Goal: Information Seeking & Learning: Learn about a topic

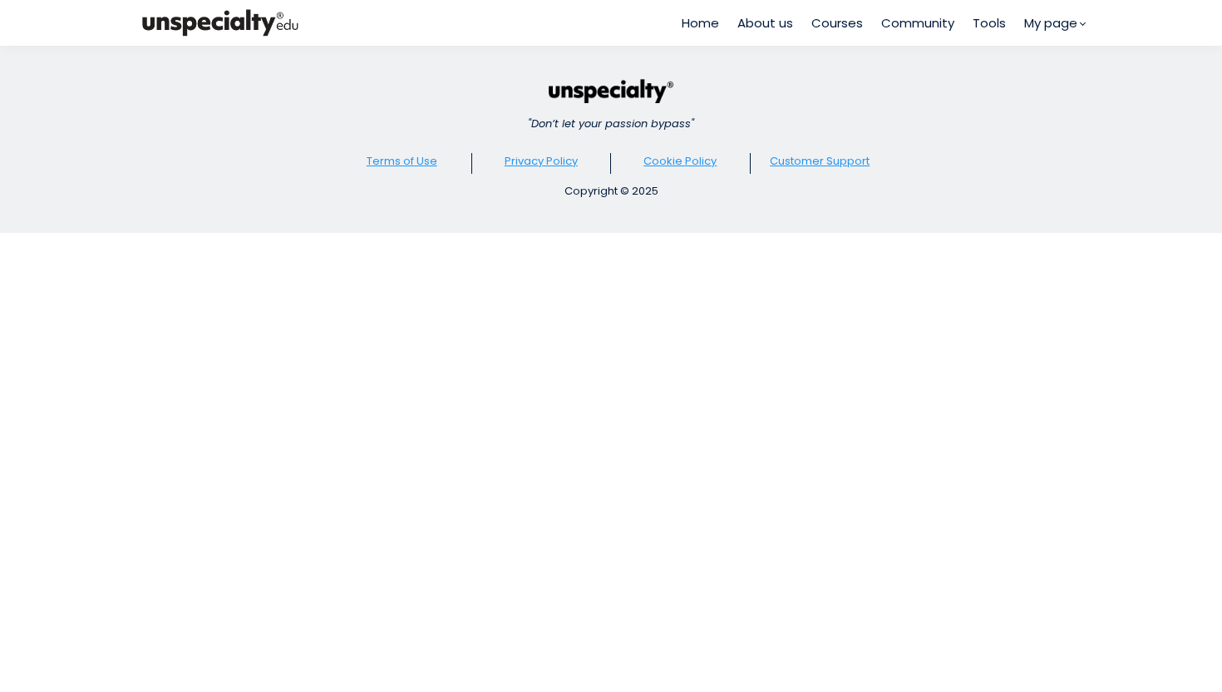
click at [678, 22] on div "Home About us Courses Community Tools My page" at bounding box center [808, 23] width 577 height 46
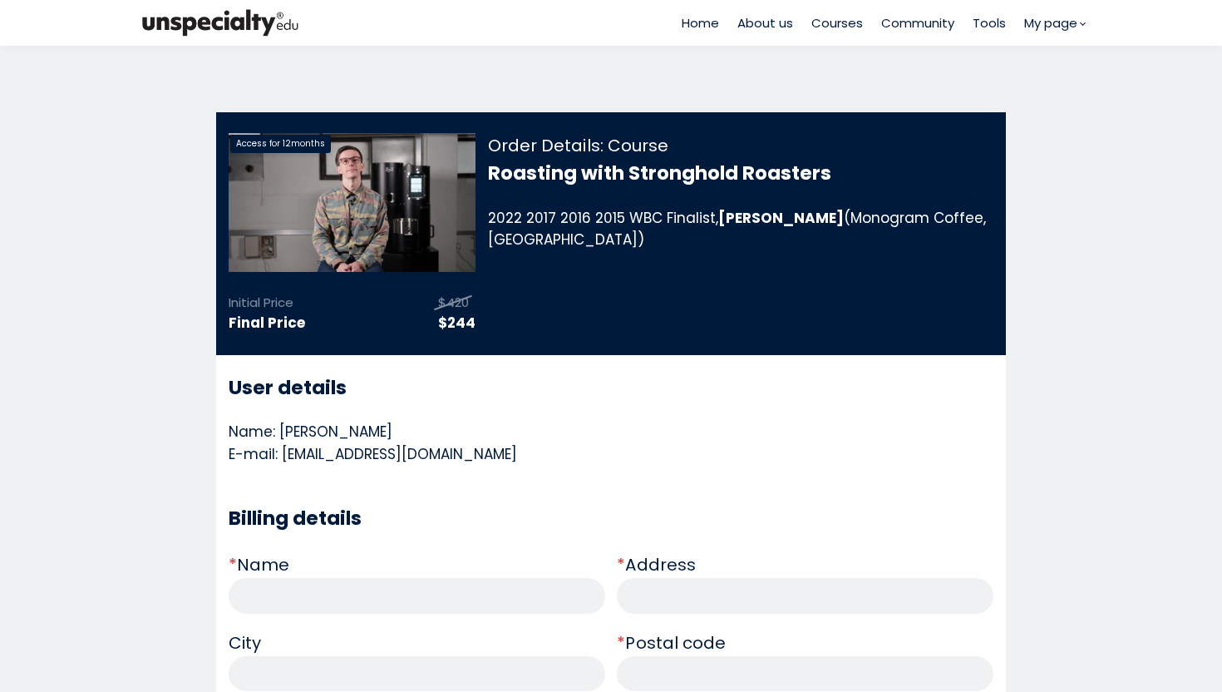
click at [826, 20] on span "Courses" at bounding box center [837, 22] width 52 height 19
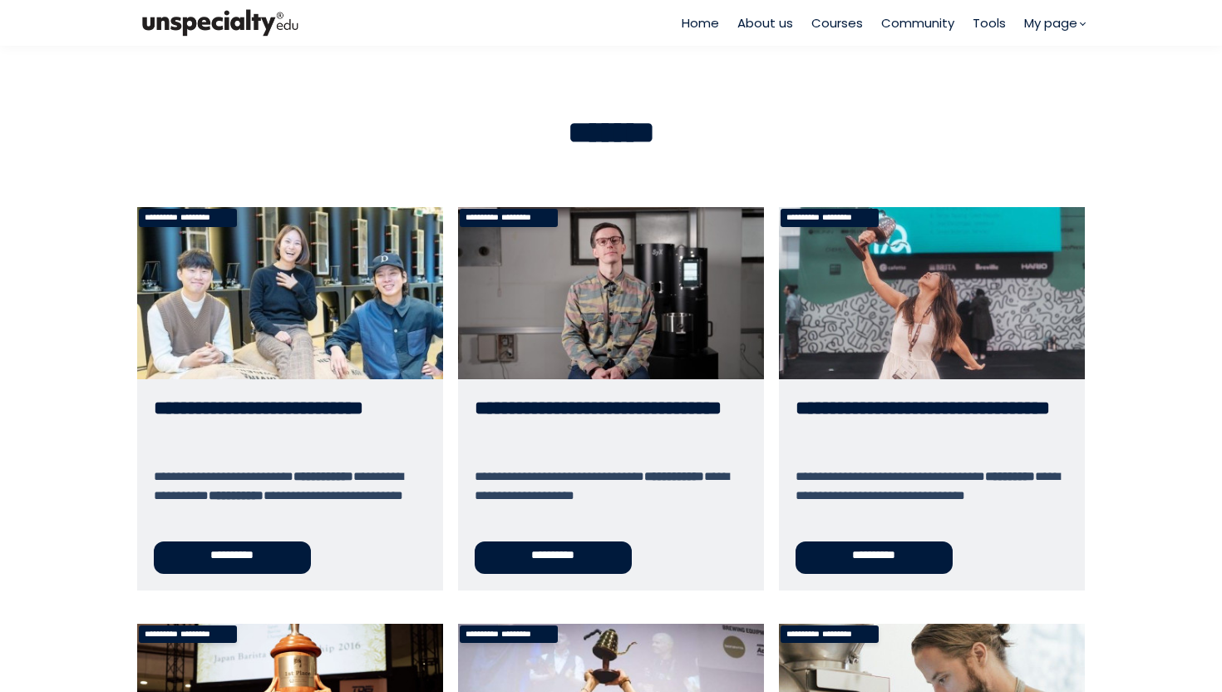
click at [652, 276] on link "**********" at bounding box center [611, 398] width 306 height 382
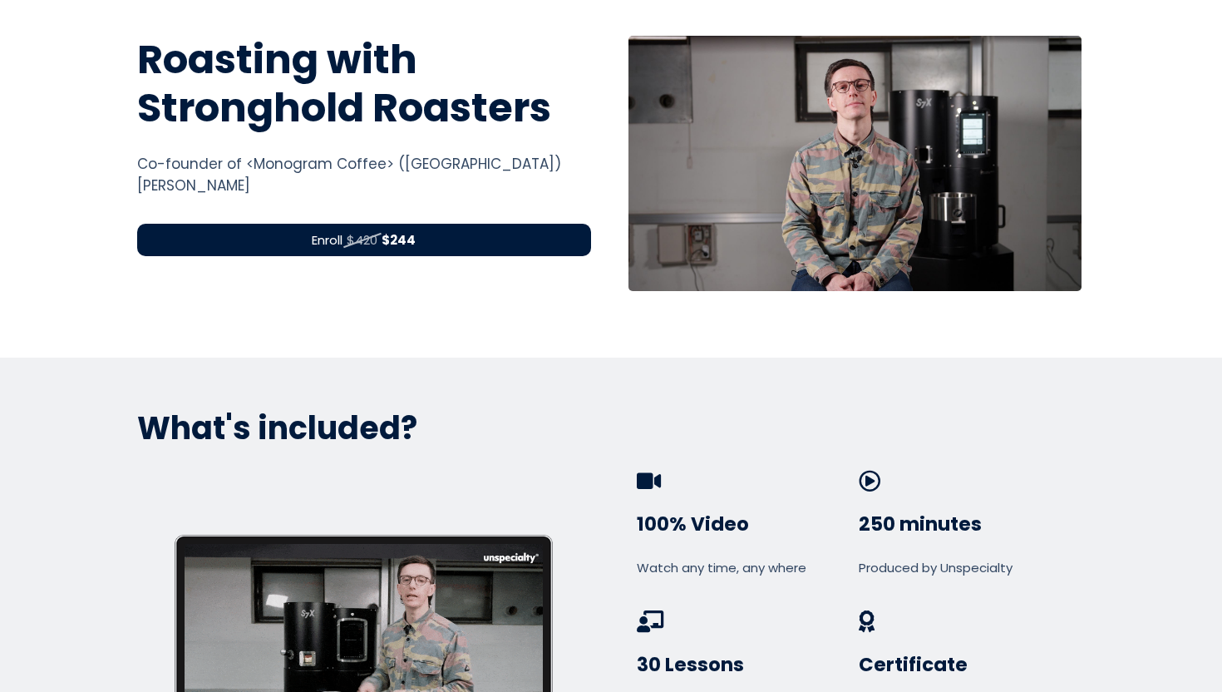
scroll to position [601, 0]
